Goal: Find specific page/section: Find specific page/section

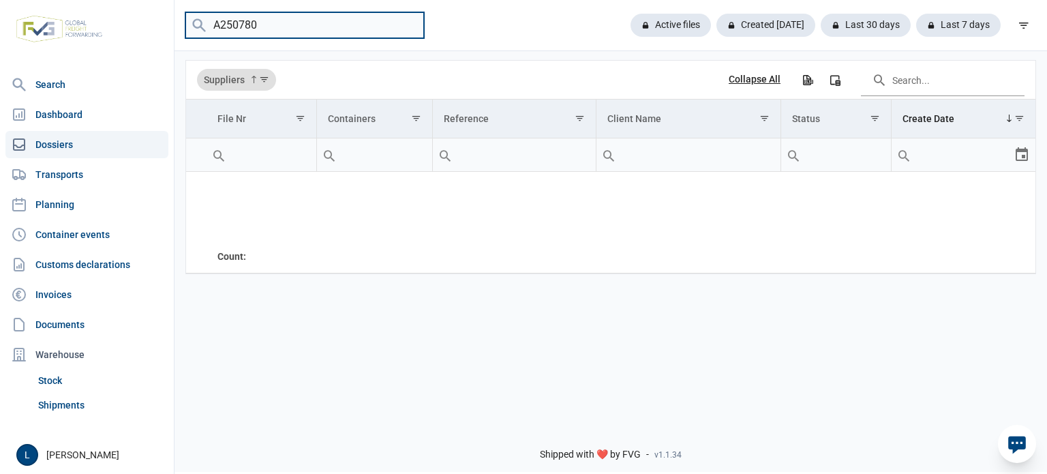
click at [264, 23] on input "A250780" at bounding box center [304, 25] width 239 height 27
paste input "CXDU1401101"
type input "CXDU1401101"
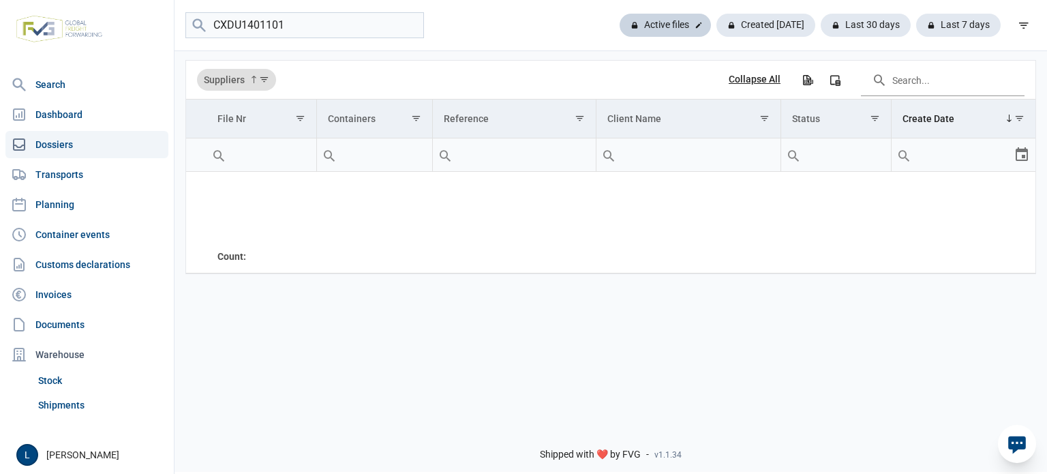
click at [666, 22] on div "Active files" at bounding box center [665, 25] width 91 height 23
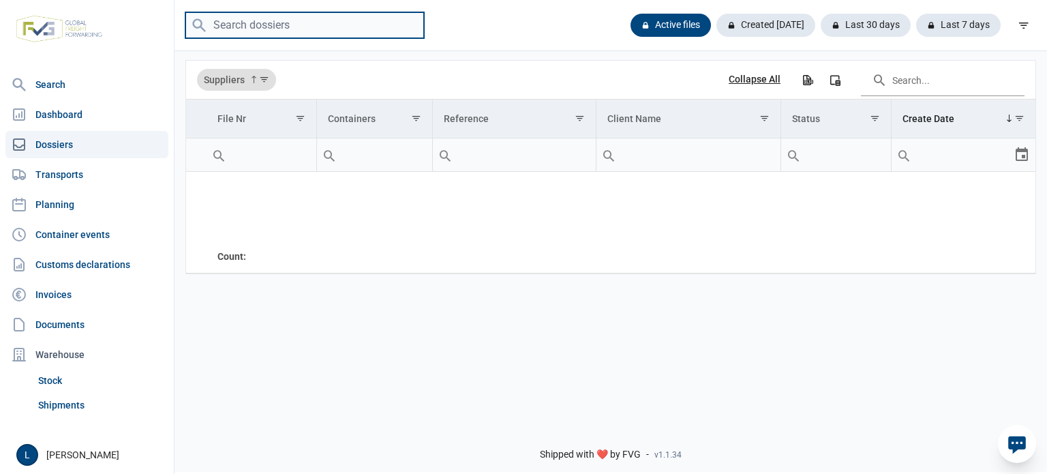
click at [234, 33] on input "search" at bounding box center [304, 25] width 239 height 27
paste input "CXDU1401101"
type input "CXDU1401101"
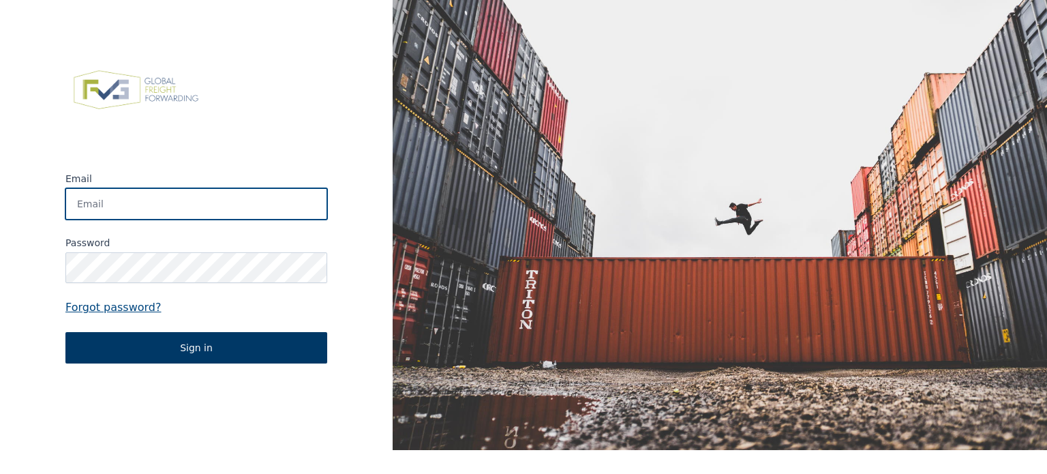
type input "[PERSON_NAME][EMAIL_ADDRESS][DOMAIN_NAME]"
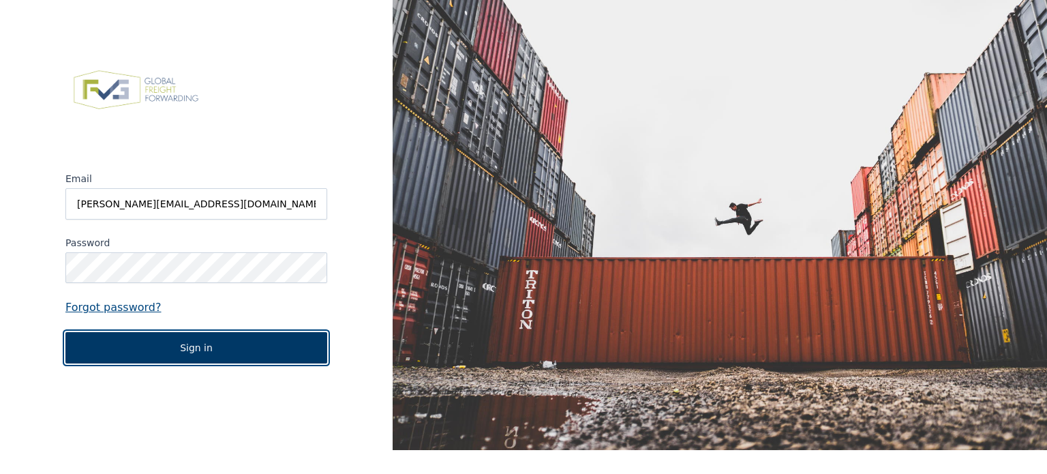
click at [194, 351] on button "Sign in" at bounding box center [196, 347] width 262 height 31
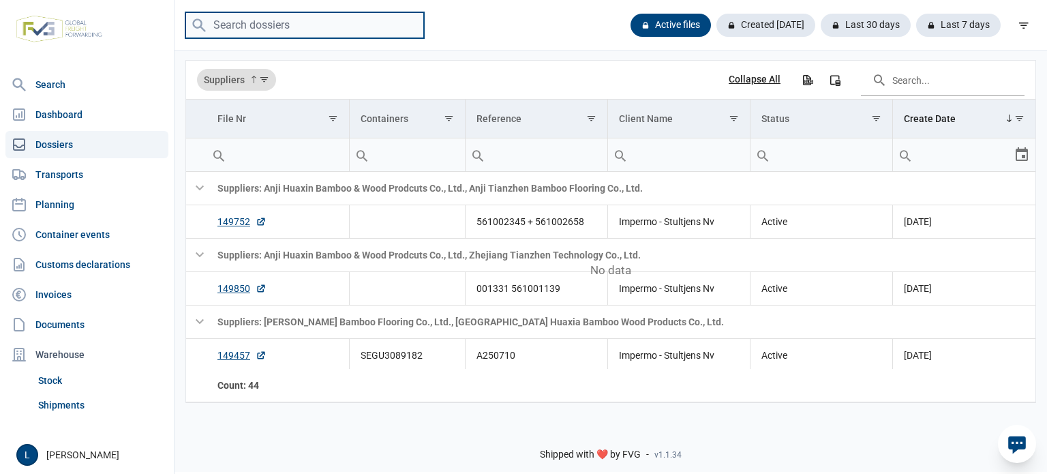
click at [327, 34] on input "search" at bounding box center [304, 25] width 239 height 27
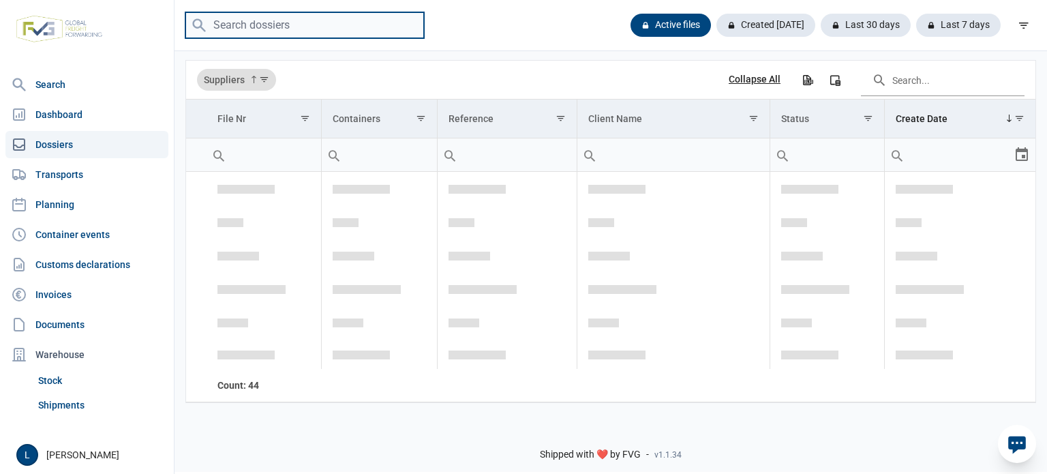
scroll to position [2196, 0]
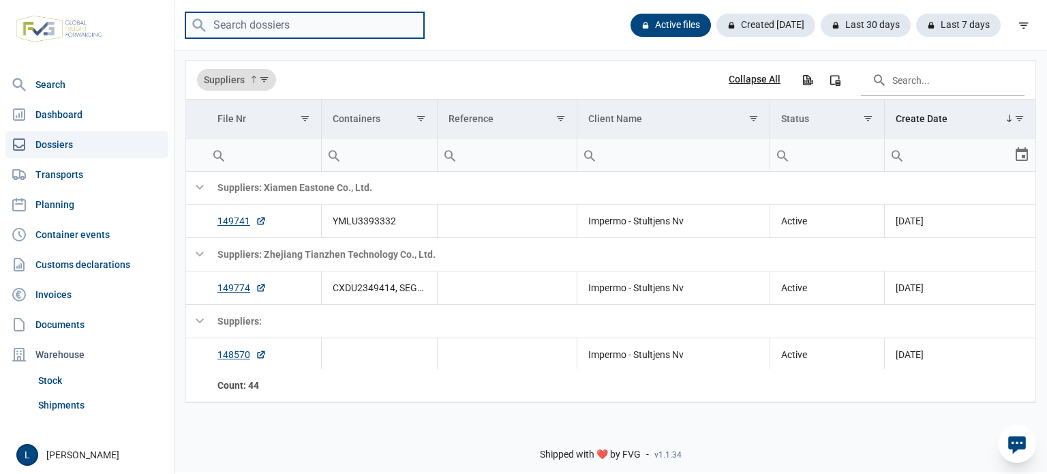
paste input "CXDU1401101"
type input "CXDU1401101"
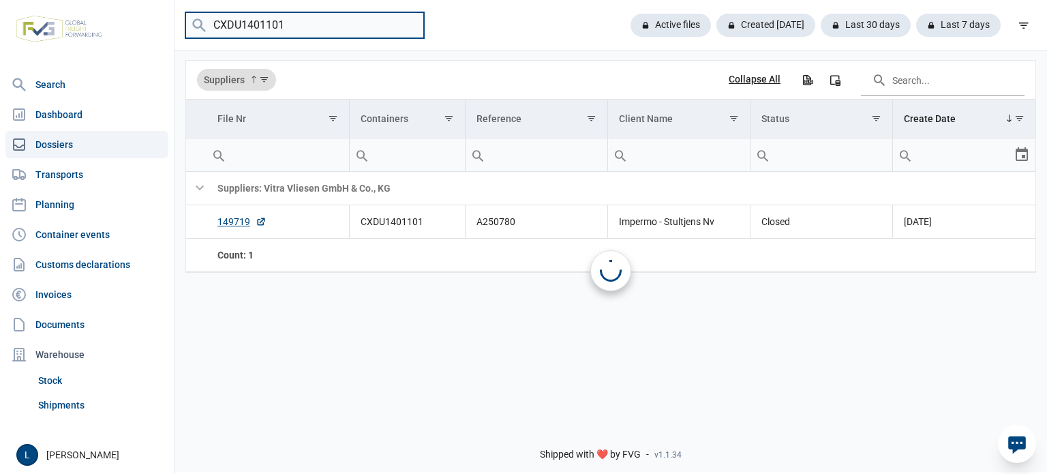
scroll to position [0, 0]
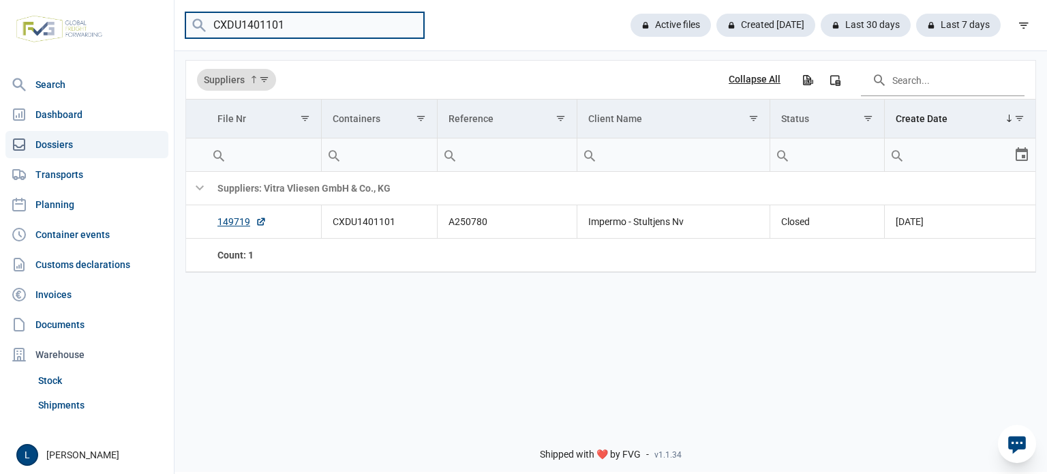
click at [414, 26] on input "CXDU1401101" at bounding box center [304, 25] width 239 height 27
click at [410, 25] on input "CXDU1401101" at bounding box center [304, 25] width 239 height 27
